Goal: Register for event/course

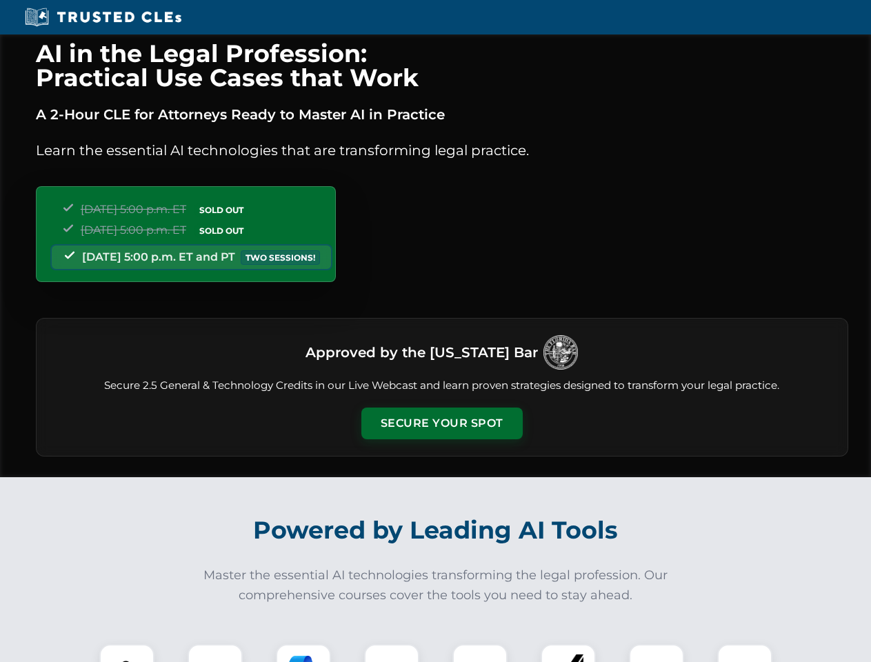
click at [441, 423] on button "Secure Your Spot" at bounding box center [441, 423] width 161 height 32
click at [127, 653] on img at bounding box center [127, 672] width 40 height 40
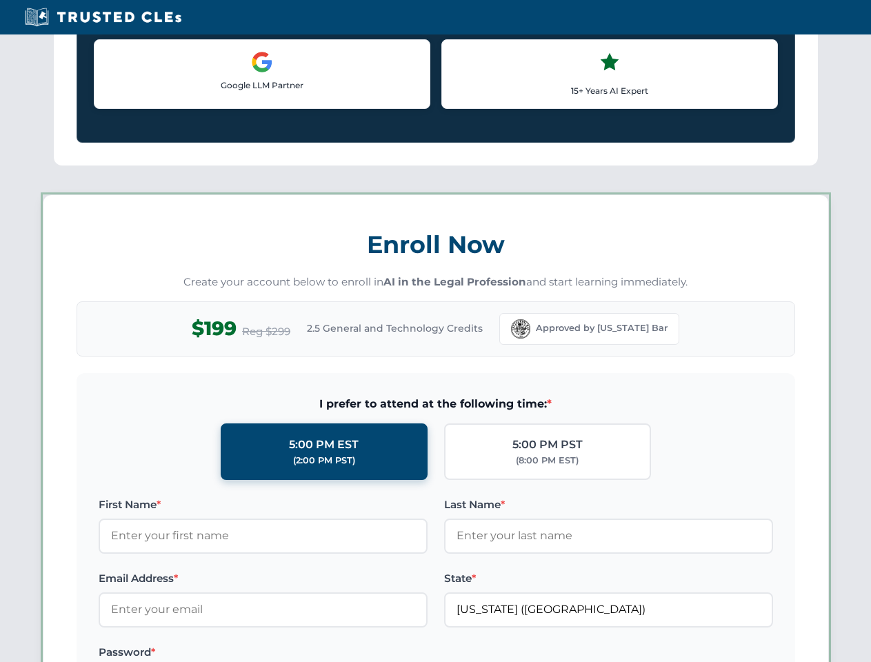
click at [303, 653] on label "Password *" at bounding box center [263, 652] width 329 height 17
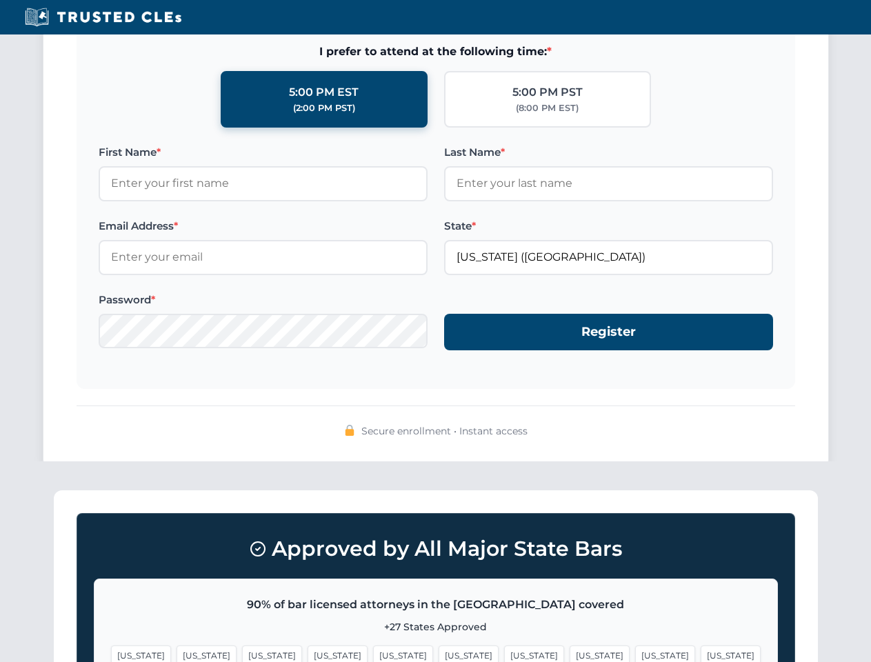
click at [635, 653] on span "[US_STATE]" at bounding box center [665, 655] width 60 height 20
